Goal: Obtain resource: Obtain resource

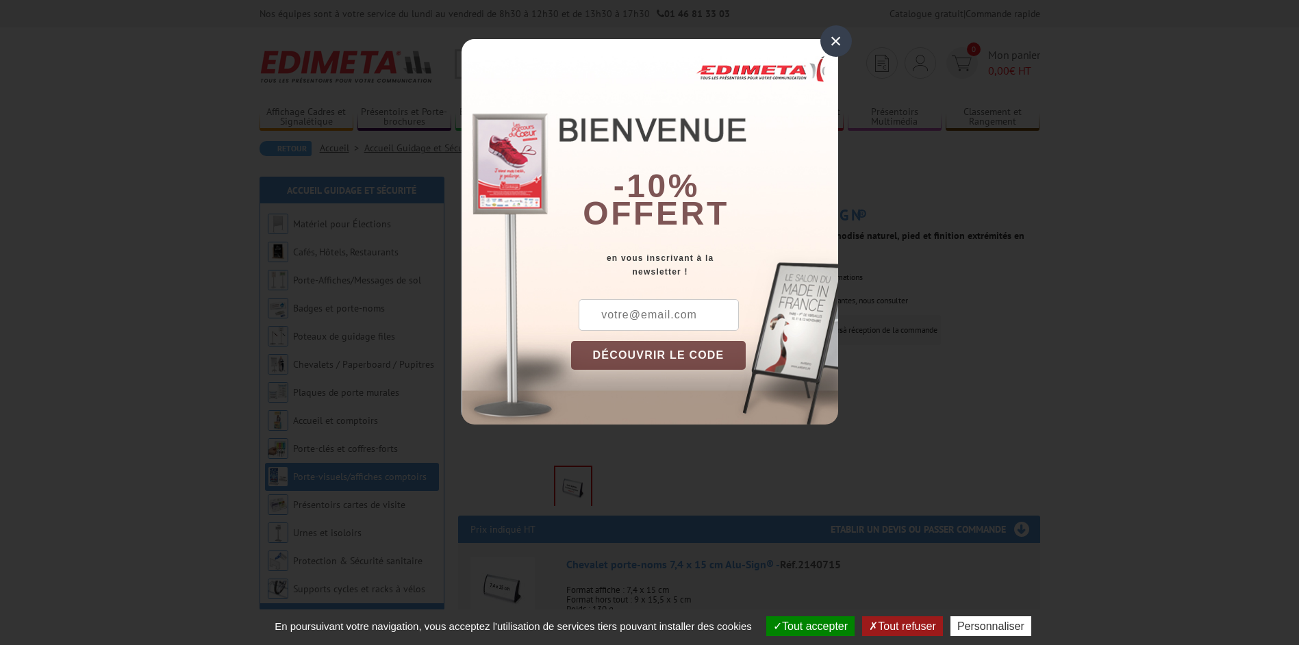
click at [833, 42] on div "×" at bounding box center [835, 40] width 31 height 31
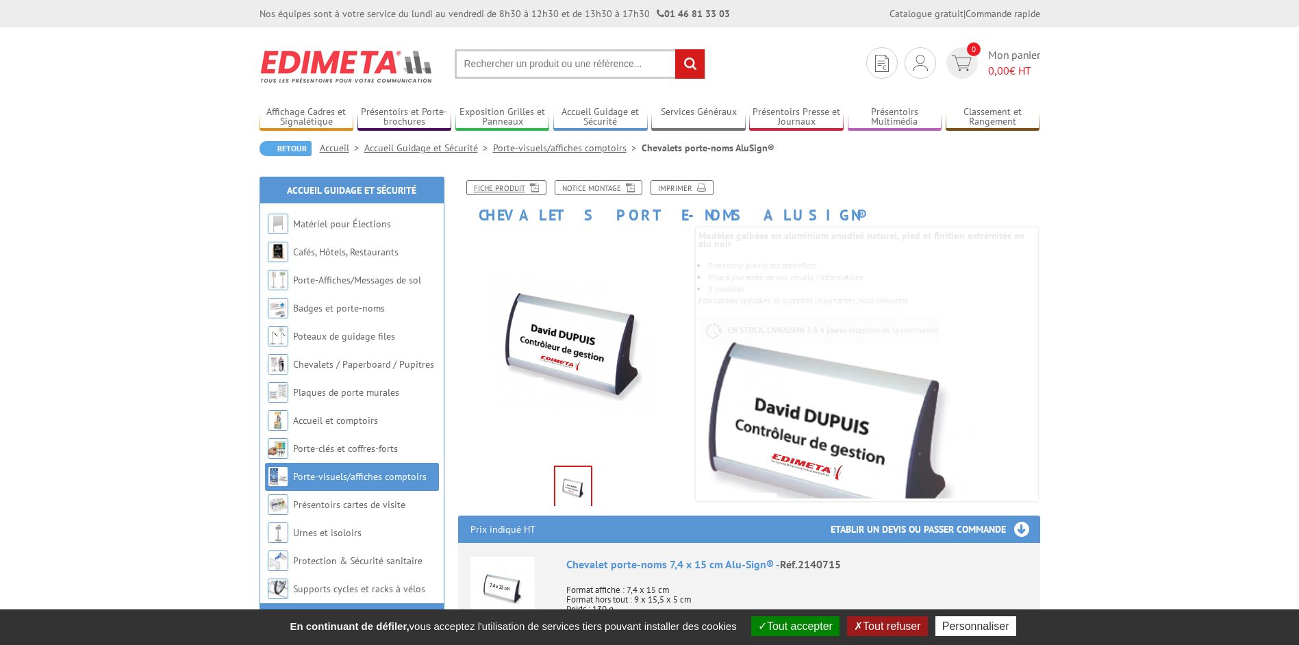
click at [489, 186] on link "Fiche produit" at bounding box center [506, 187] width 80 height 15
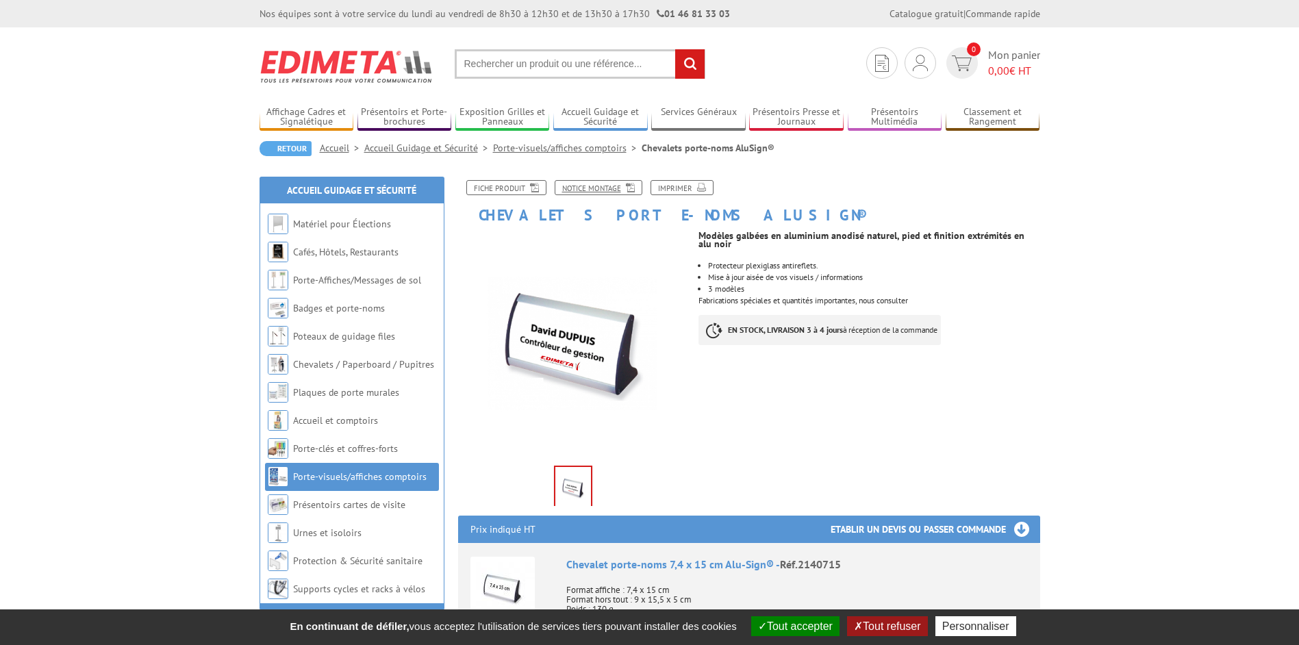
click at [587, 186] on link "Notice Montage" at bounding box center [599, 187] width 88 height 15
click at [500, 189] on link "Fiche produit" at bounding box center [506, 187] width 80 height 15
